Goal: Check status: Check status

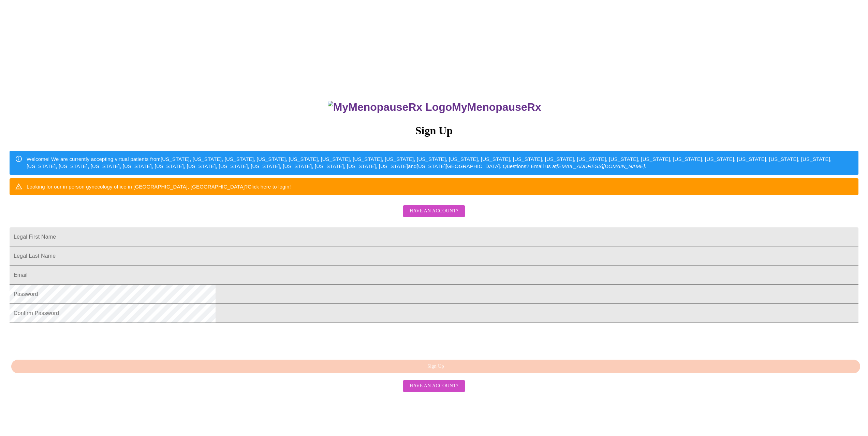
click at [439, 215] on span "Have an account?" at bounding box center [433, 211] width 49 height 9
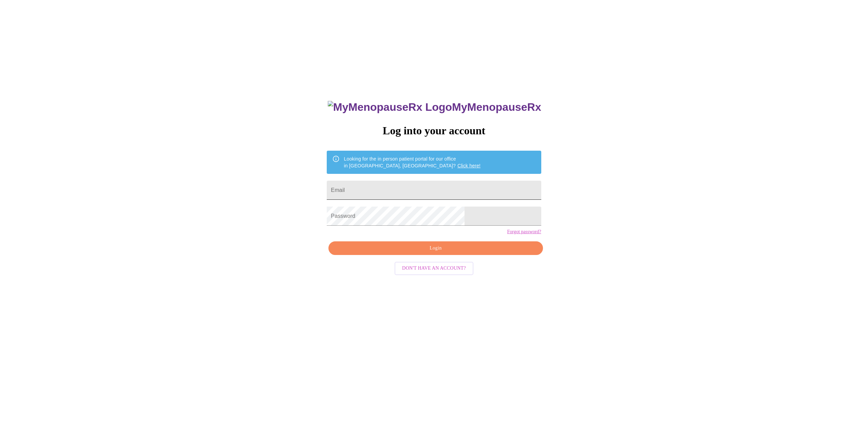
click at [383, 184] on input "Email" at bounding box center [434, 190] width 214 height 19
type input "[EMAIL_ADDRESS][DOMAIN_NAME]"
click at [436, 253] on span "Login" at bounding box center [435, 248] width 198 height 9
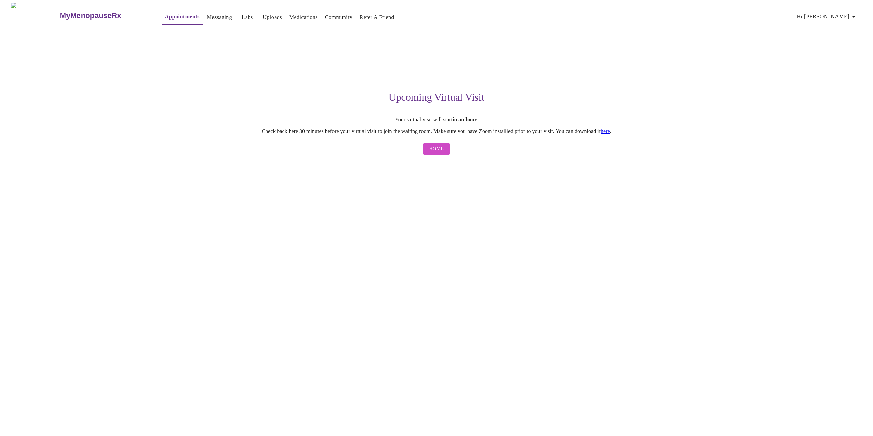
click at [438, 148] on span "Home" at bounding box center [436, 149] width 15 height 9
